Goal: Task Accomplishment & Management: Use online tool/utility

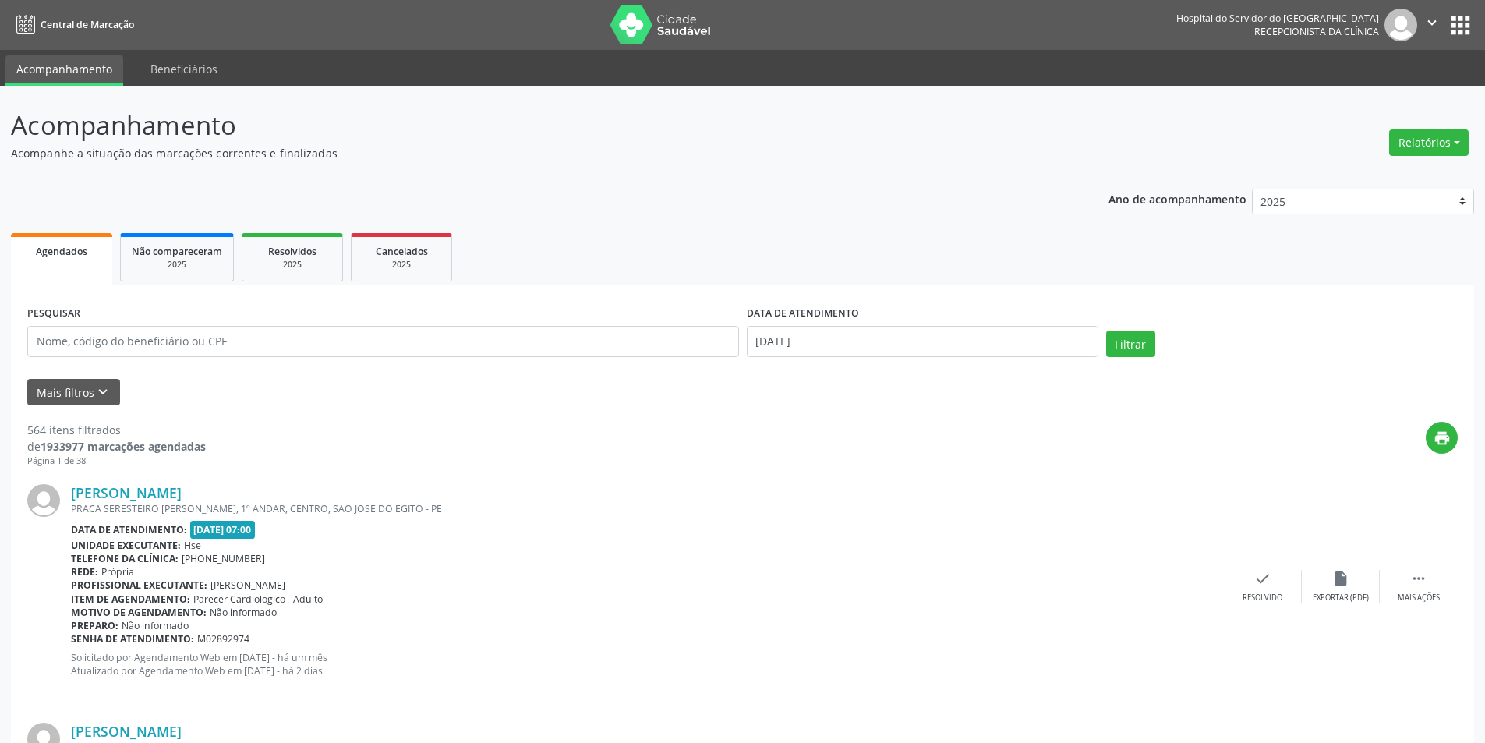
drag, startPoint x: 0, startPoint y: 0, endPoint x: 1416, endPoint y: 137, distance: 1422.7
click at [1416, 137] on button "Relatórios" at bounding box center [1430, 142] width 80 height 27
click at [1353, 171] on link "Agendamentos" at bounding box center [1386, 176] width 168 height 22
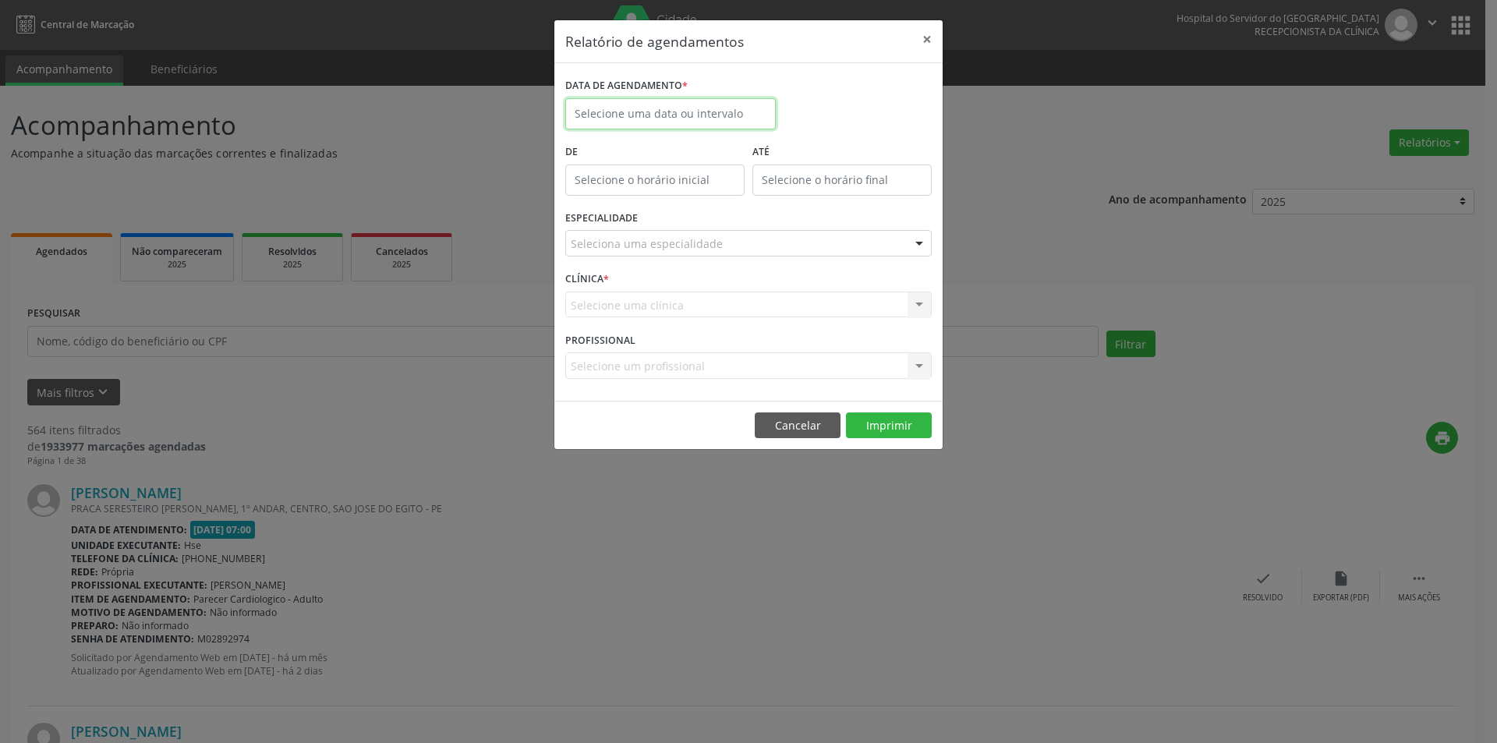
click at [650, 112] on input "text" at bounding box center [670, 113] width 211 height 31
click at [646, 230] on span "7" at bounding box center [651, 226] width 30 height 30
type input "[DATE]"
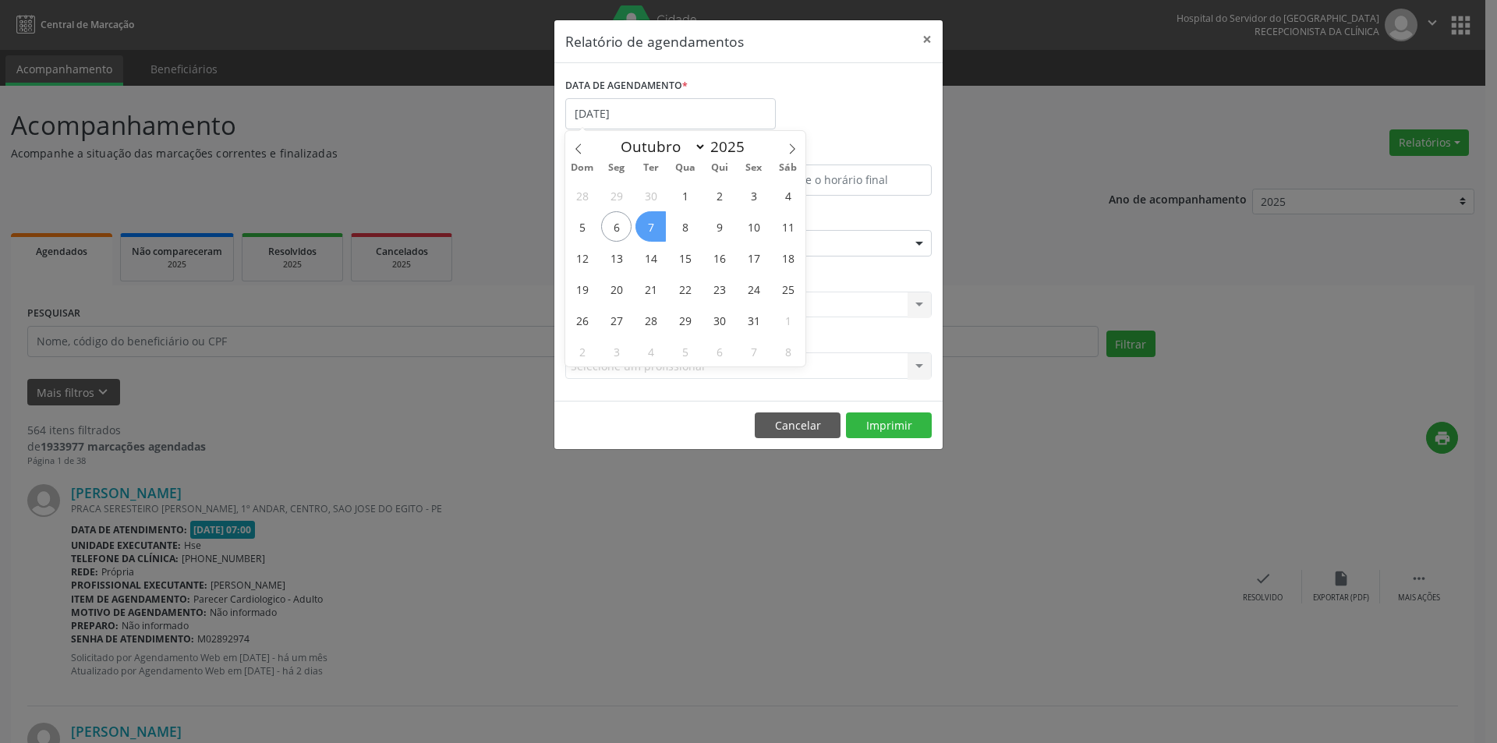
click at [646, 230] on span "7" at bounding box center [651, 226] width 30 height 30
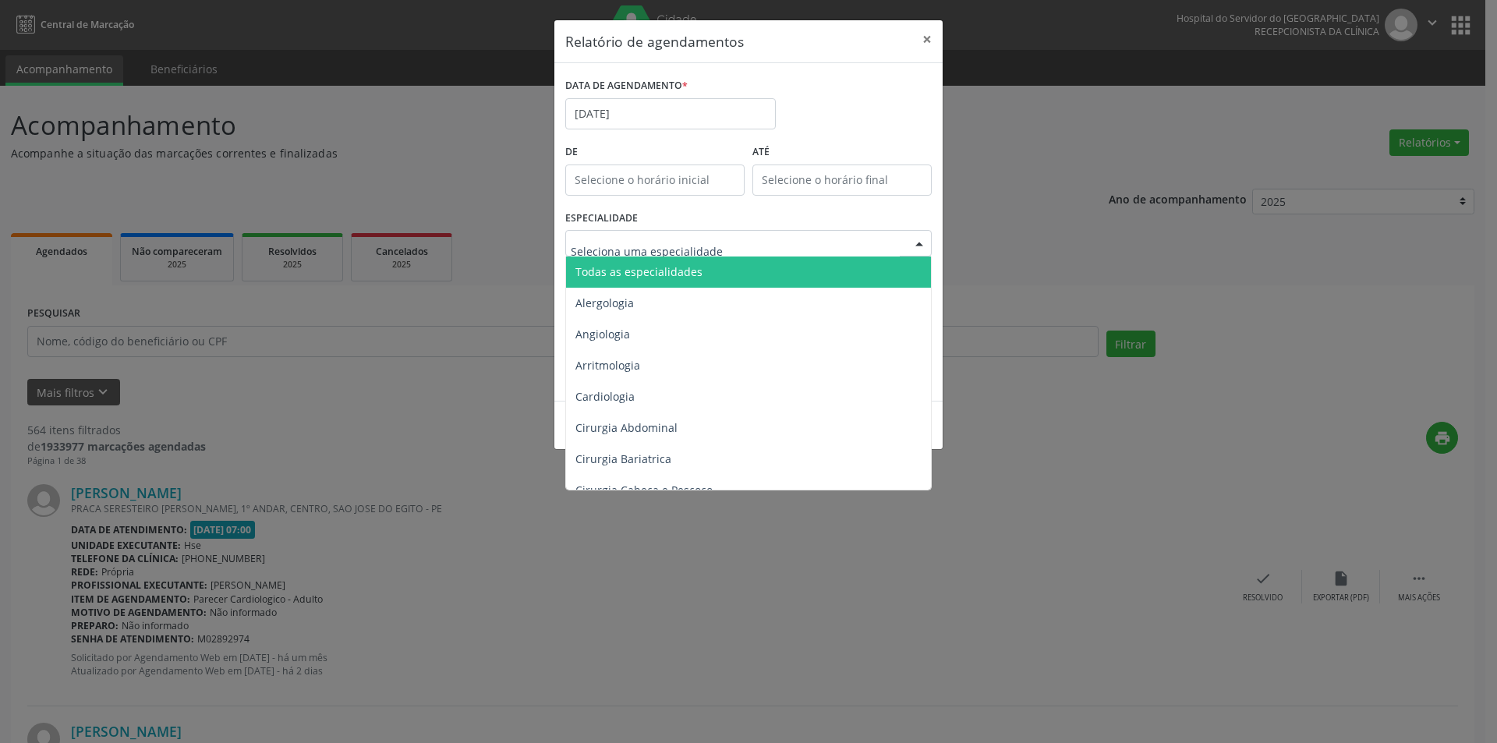
click at [647, 266] on span "Todas as especialidades" at bounding box center [638, 271] width 127 height 15
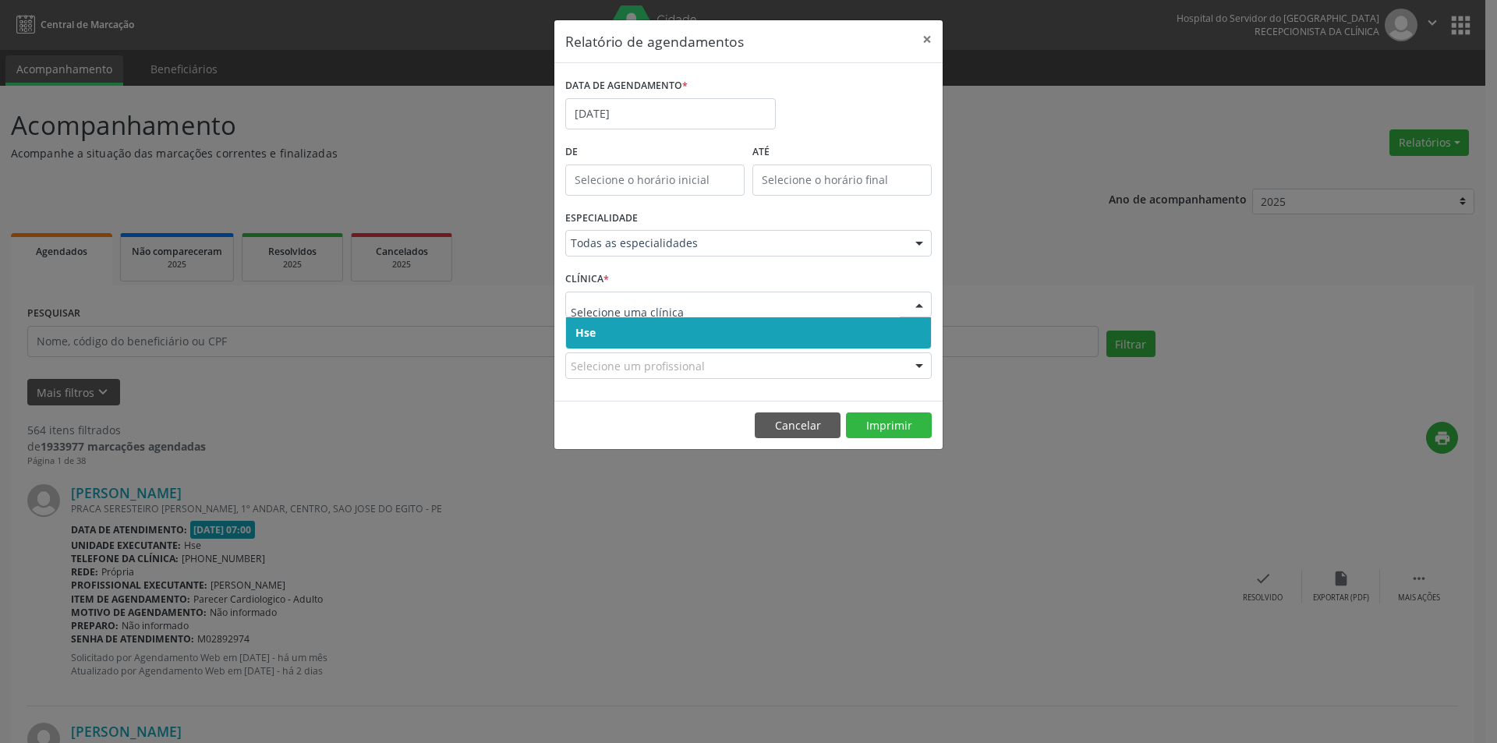
click at [709, 338] on span "Hse" at bounding box center [748, 332] width 365 height 31
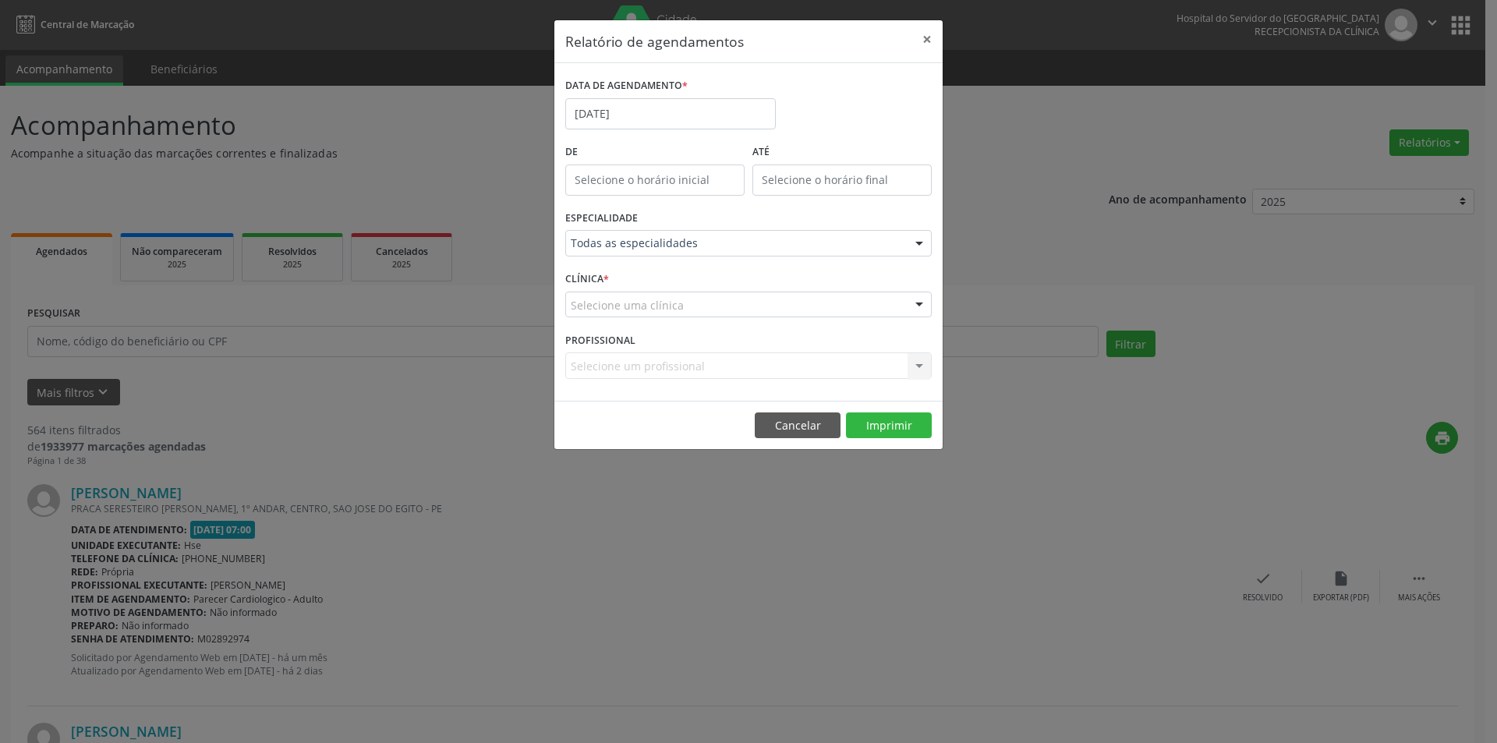
click at [705, 301] on div "Selecione uma clínica" at bounding box center [748, 305] width 366 height 27
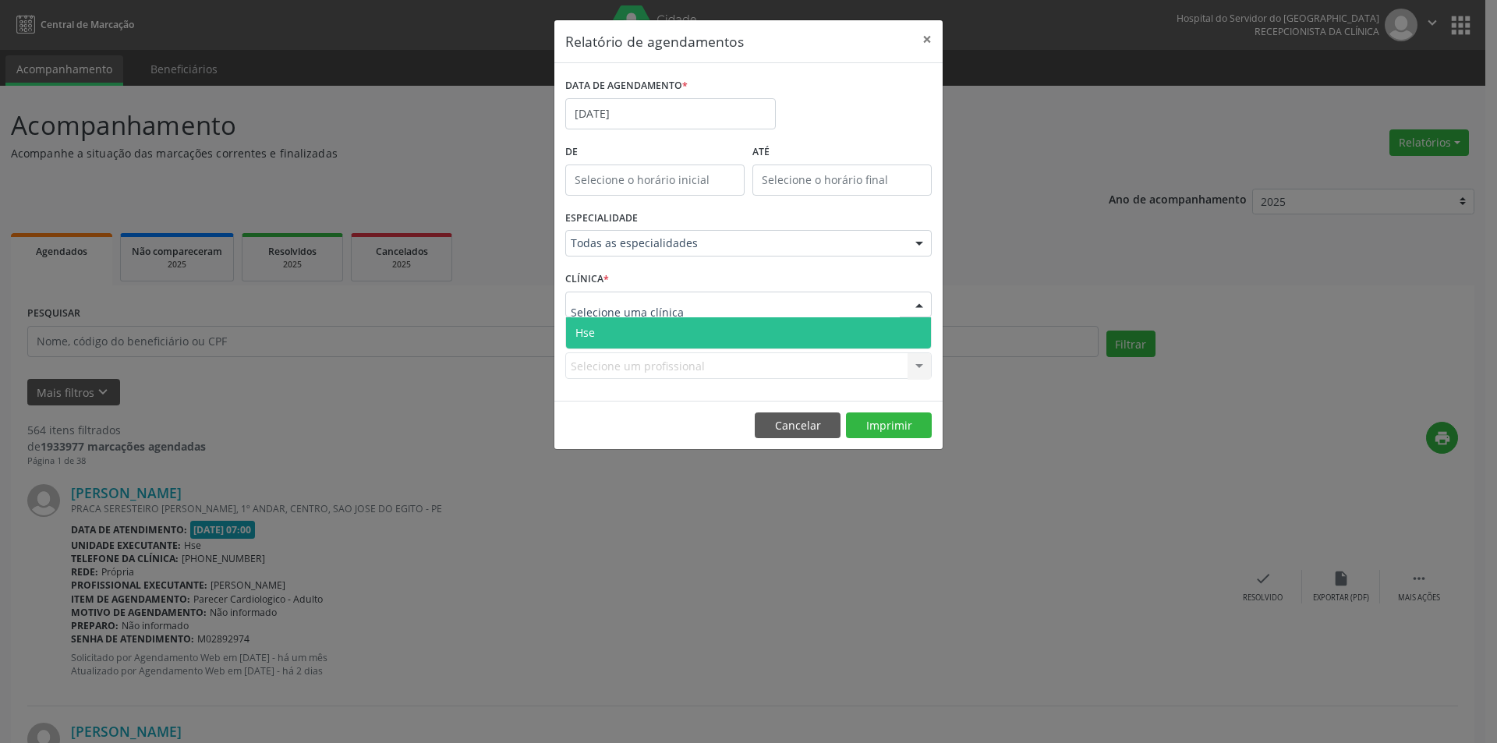
click at [710, 331] on span "Hse" at bounding box center [748, 332] width 365 height 31
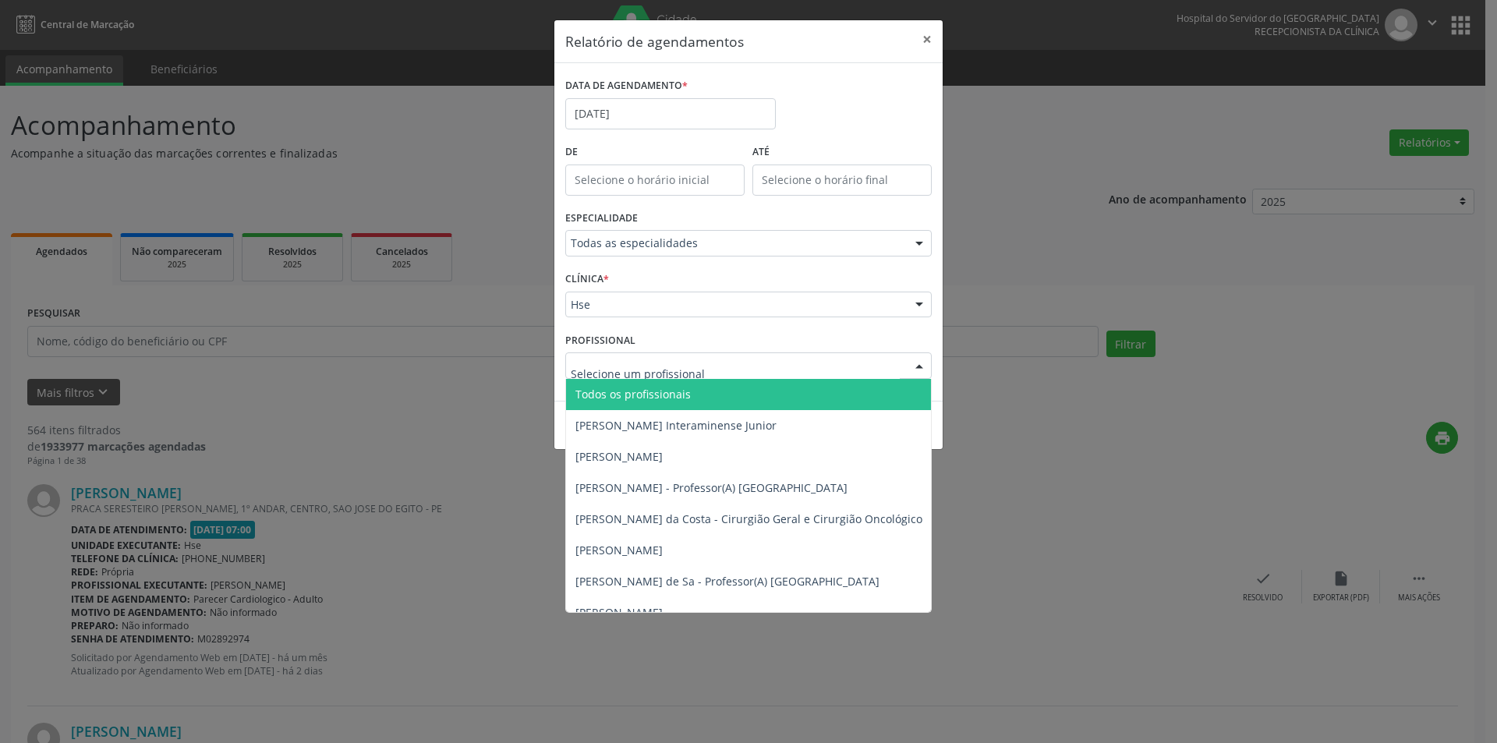
click at [611, 390] on span "Todos os profissionais" at bounding box center [632, 394] width 115 height 15
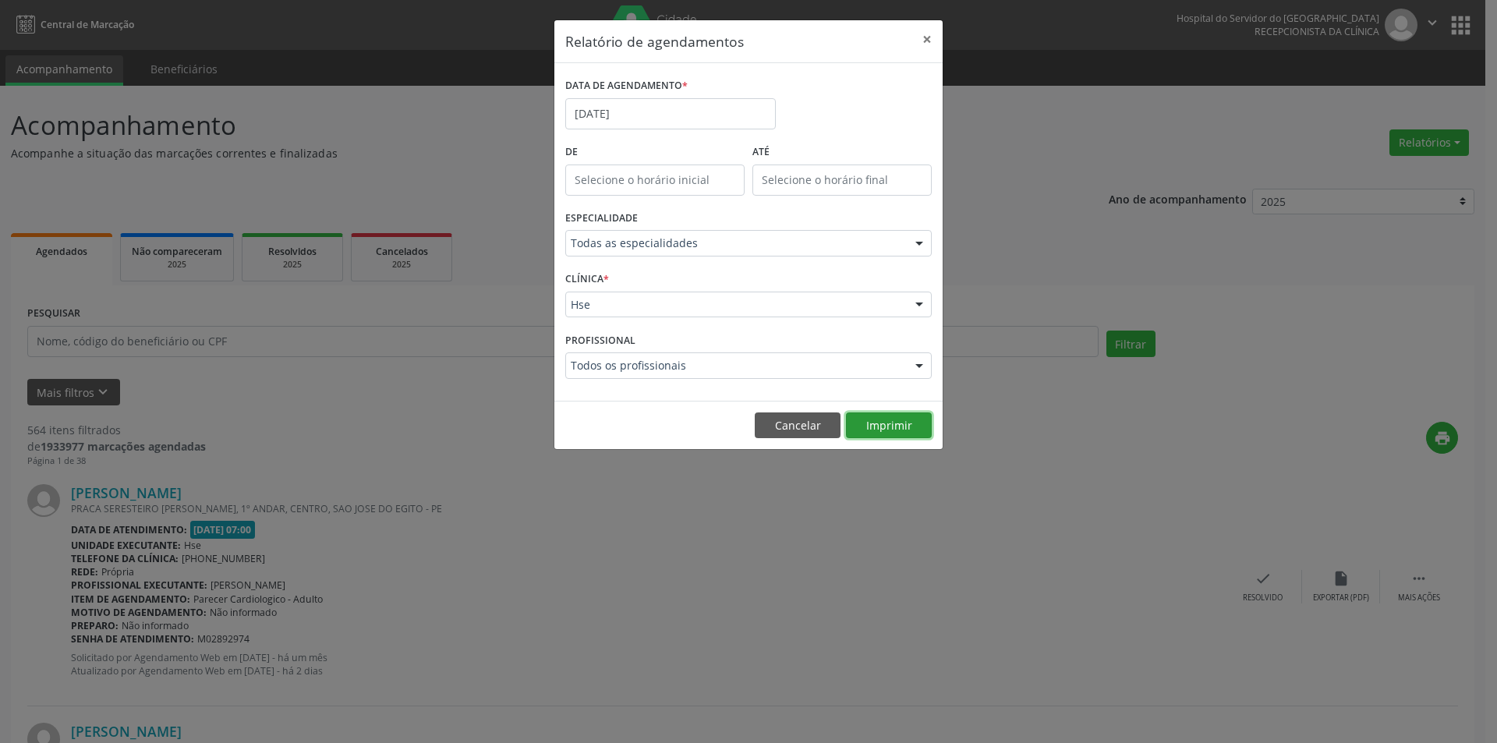
click at [902, 437] on button "Imprimir" at bounding box center [889, 425] width 86 height 27
